Goal: Find specific page/section: Find specific page/section

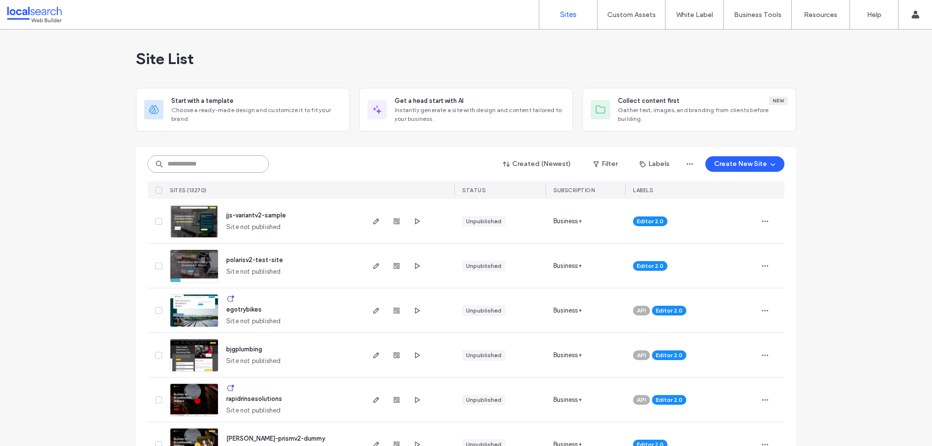
click at [171, 169] on input at bounding box center [208, 163] width 121 height 17
paste input "**********"
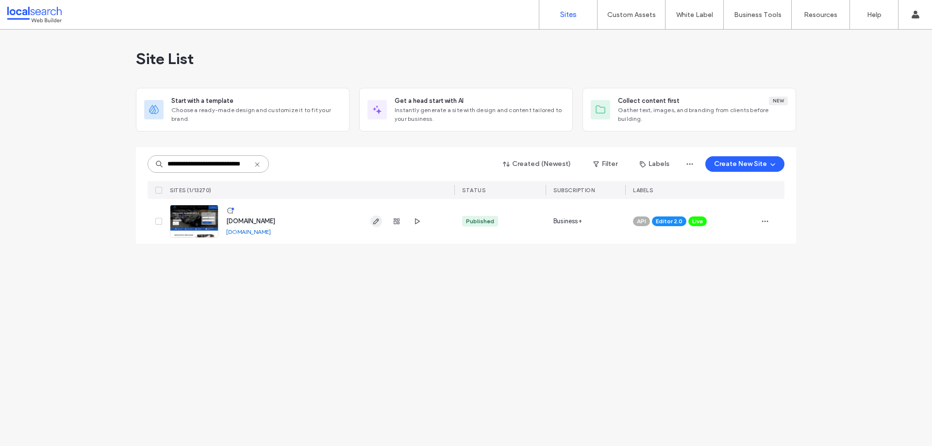
type input "**********"
click at [376, 221] on icon "button" at bounding box center [376, 222] width 8 height 8
